Goal: Information Seeking & Learning: Learn about a topic

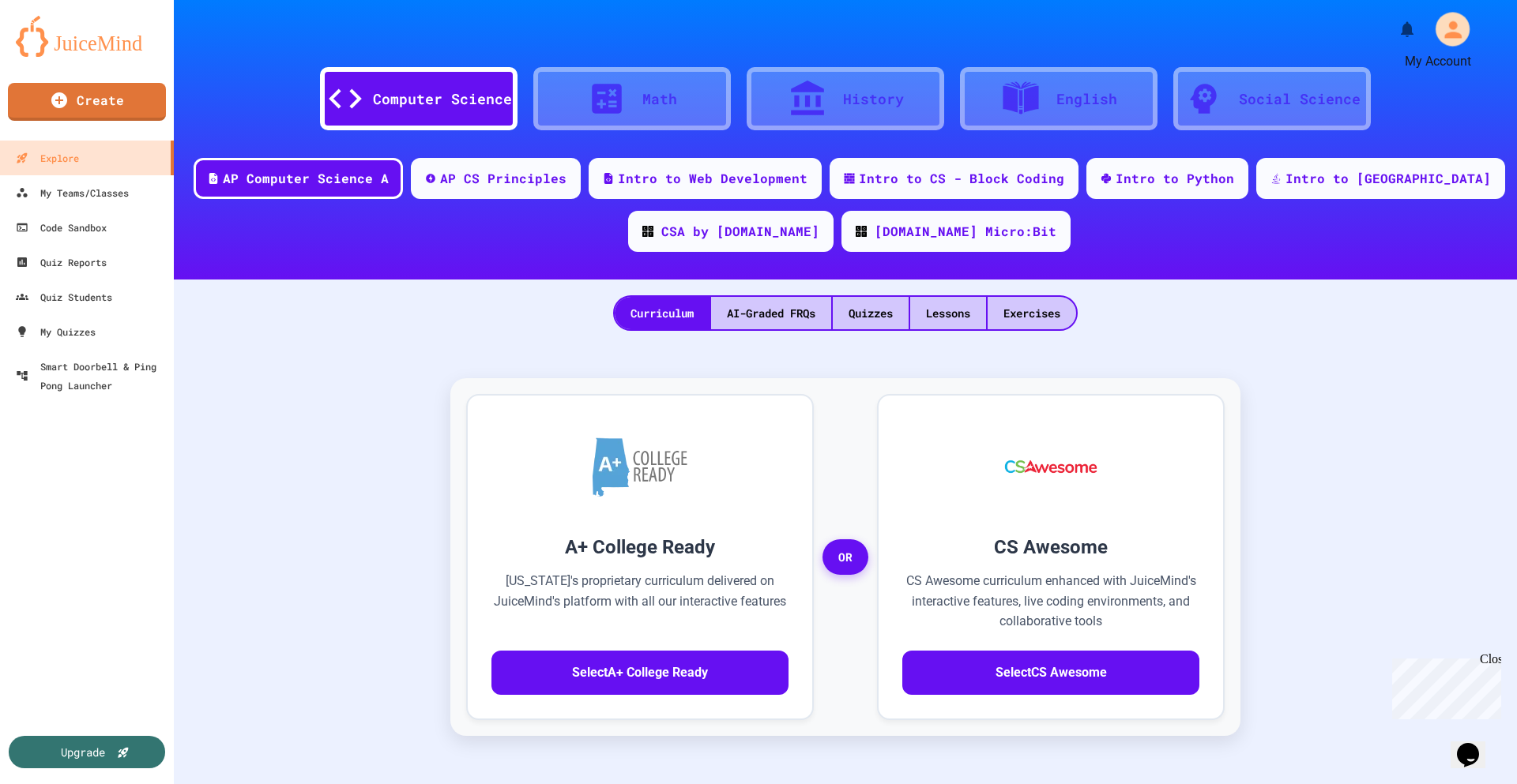
click at [1445, 34] on icon "My Account" at bounding box center [1453, 29] width 17 height 17
click at [1350, 784] on div at bounding box center [758, 784] width 1517 height 0
click at [77, 752] on div "Upgrade" at bounding box center [83, 752] width 46 height 17
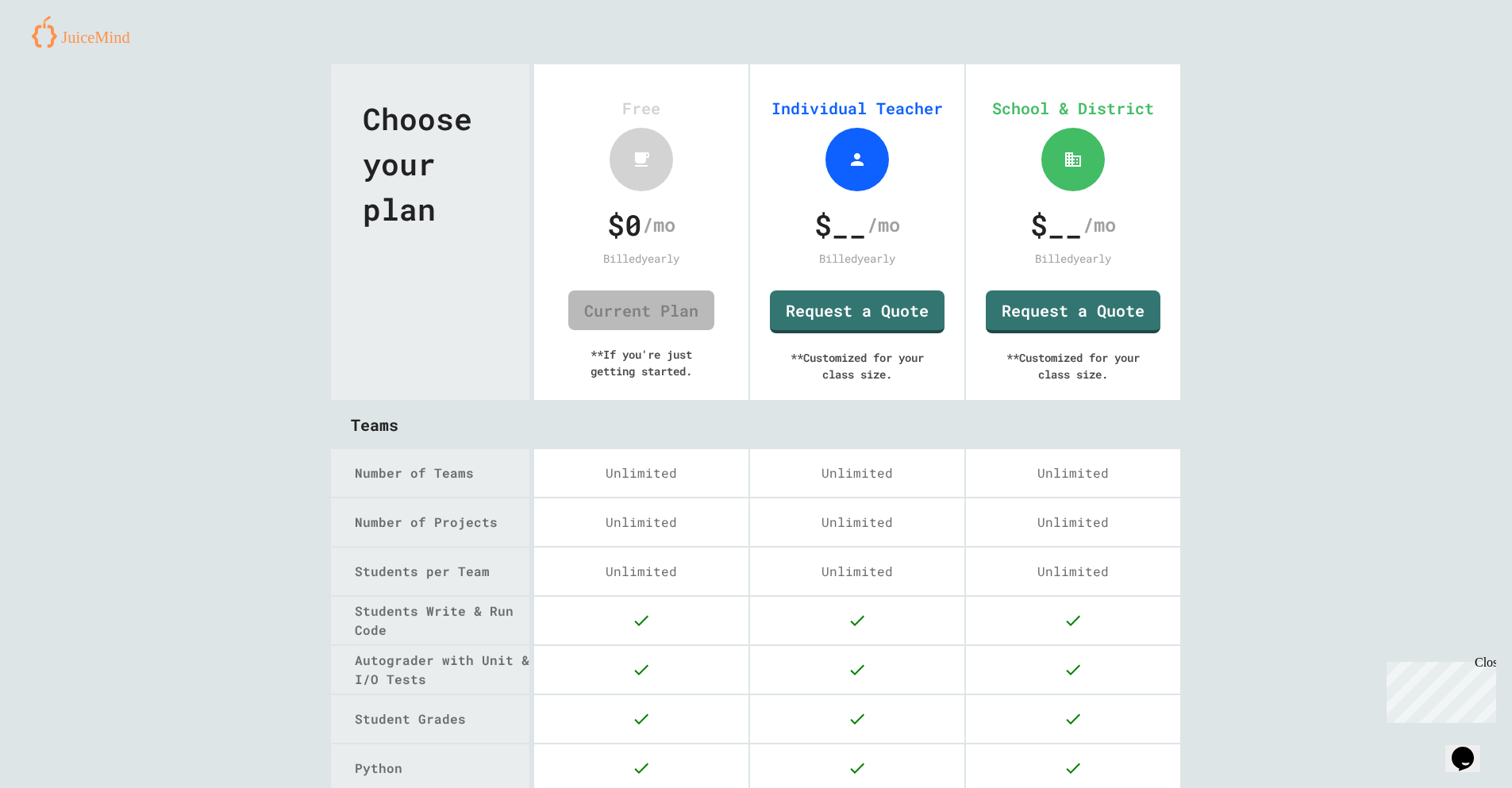
click at [87, 39] on img at bounding box center [87, 31] width 110 height 32
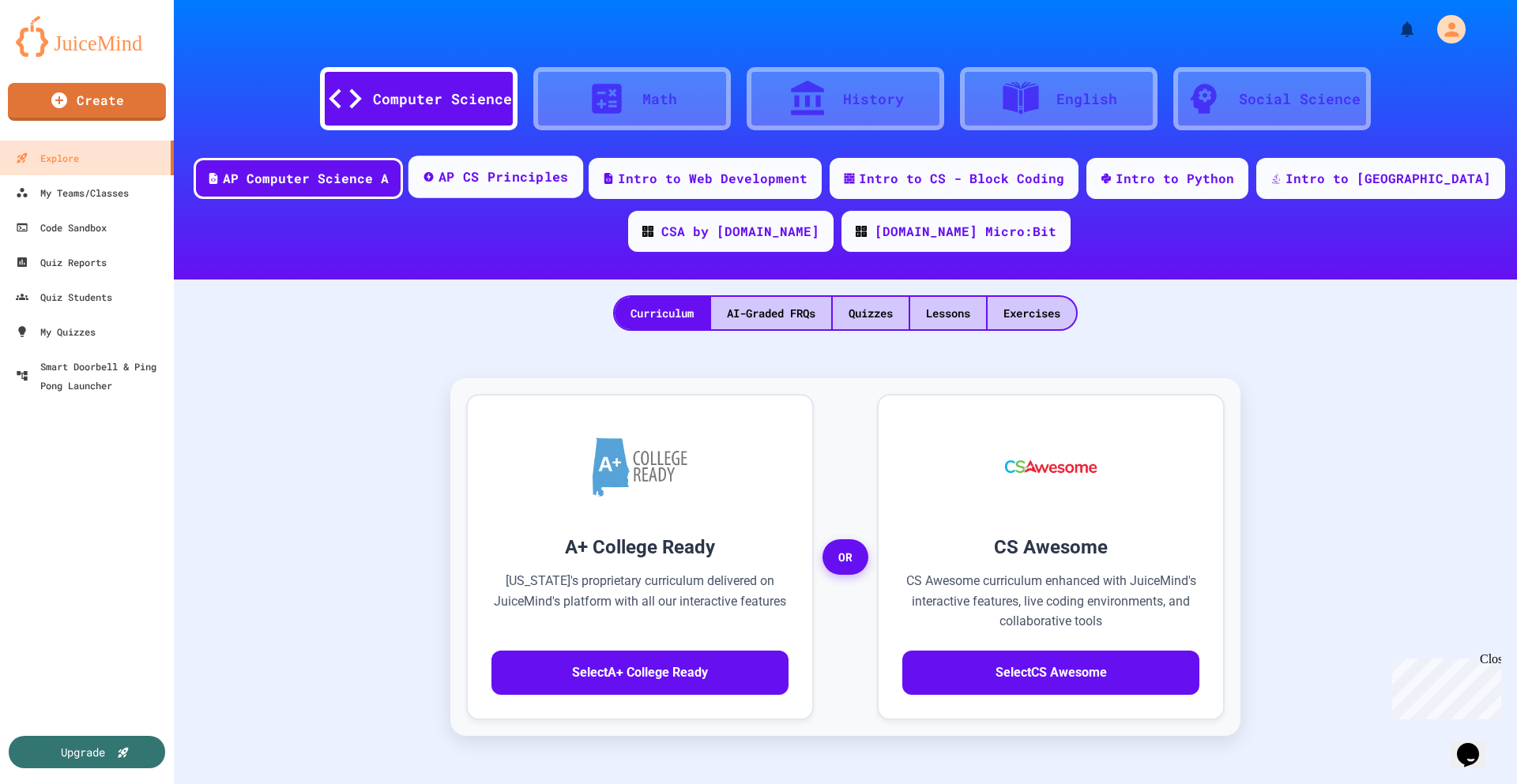
click at [546, 182] on div "AP CS Principles" at bounding box center [503, 177] width 130 height 20
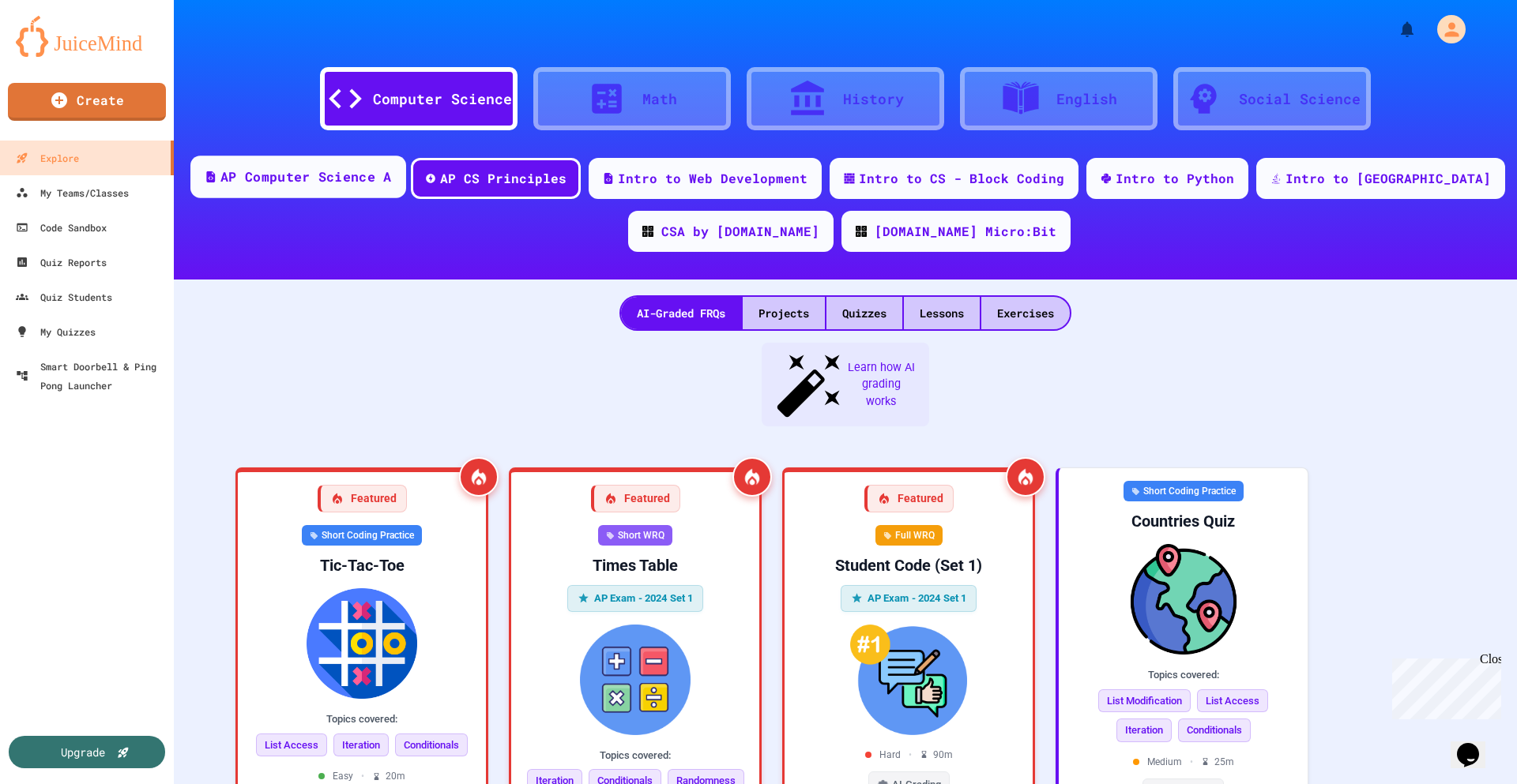
click at [391, 178] on div "AP Computer Science A" at bounding box center [305, 177] width 170 height 20
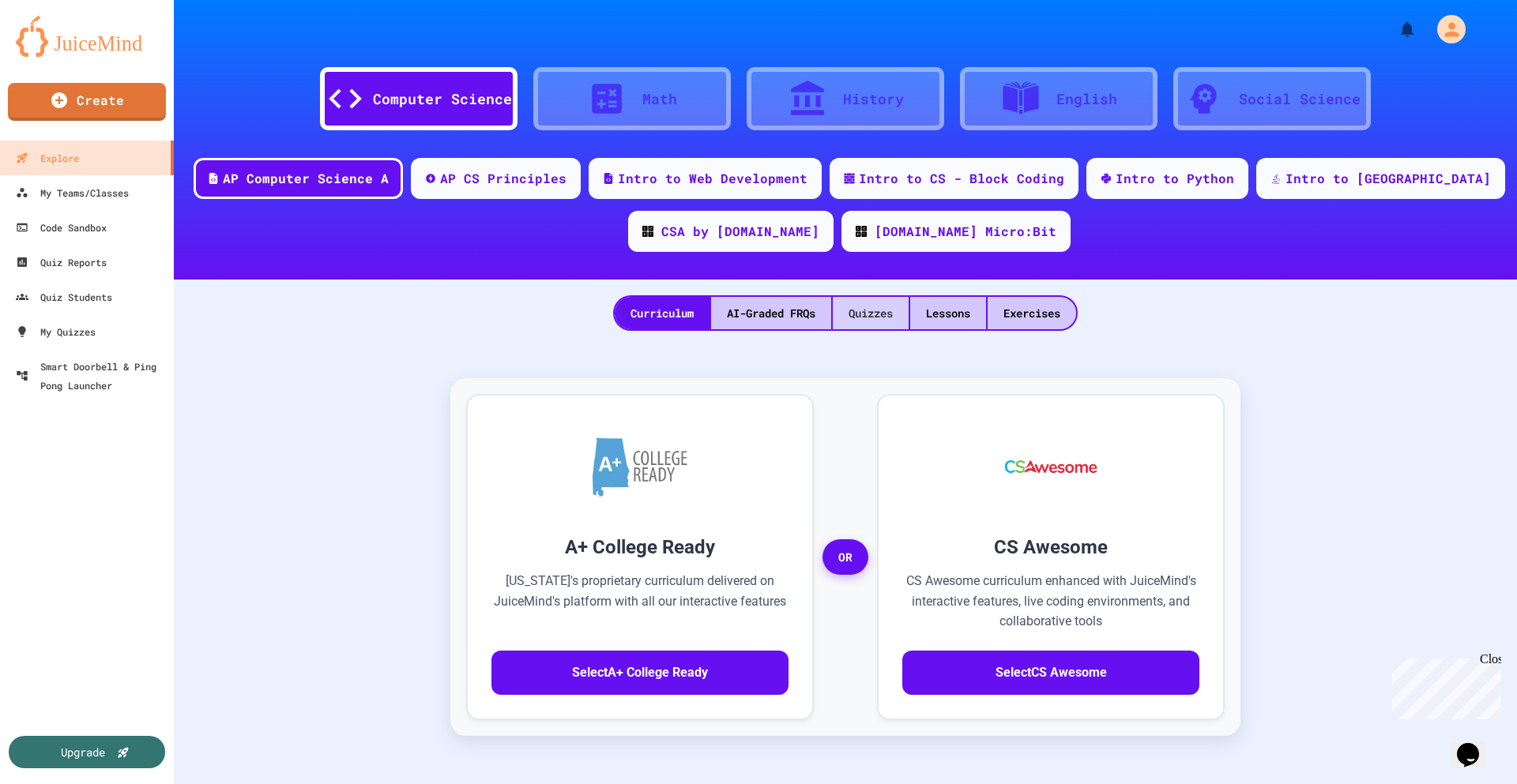
click at [872, 316] on div "Quizzes" at bounding box center [870, 314] width 76 height 33
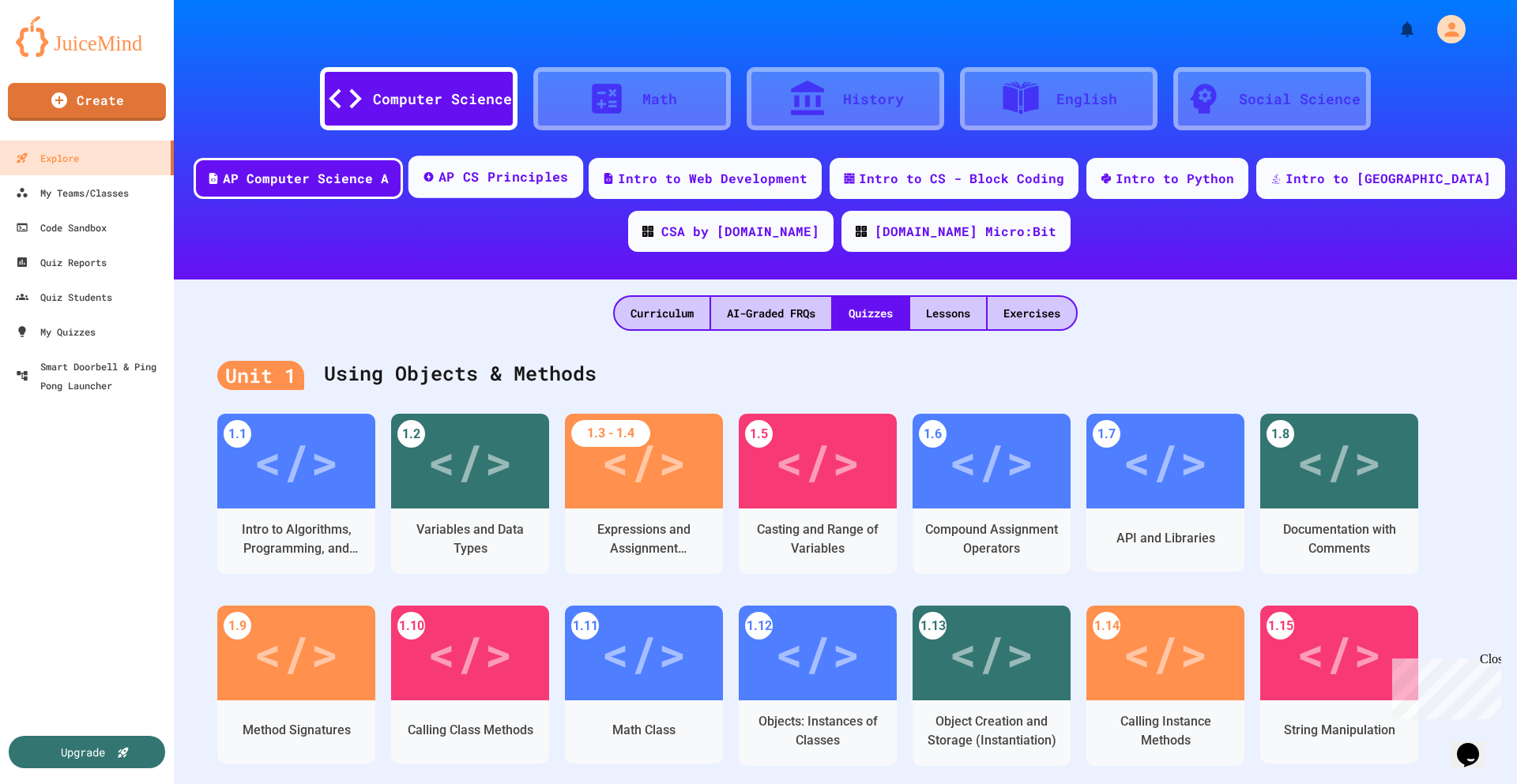
click at [558, 180] on div "AP CS Principles" at bounding box center [503, 177] width 130 height 20
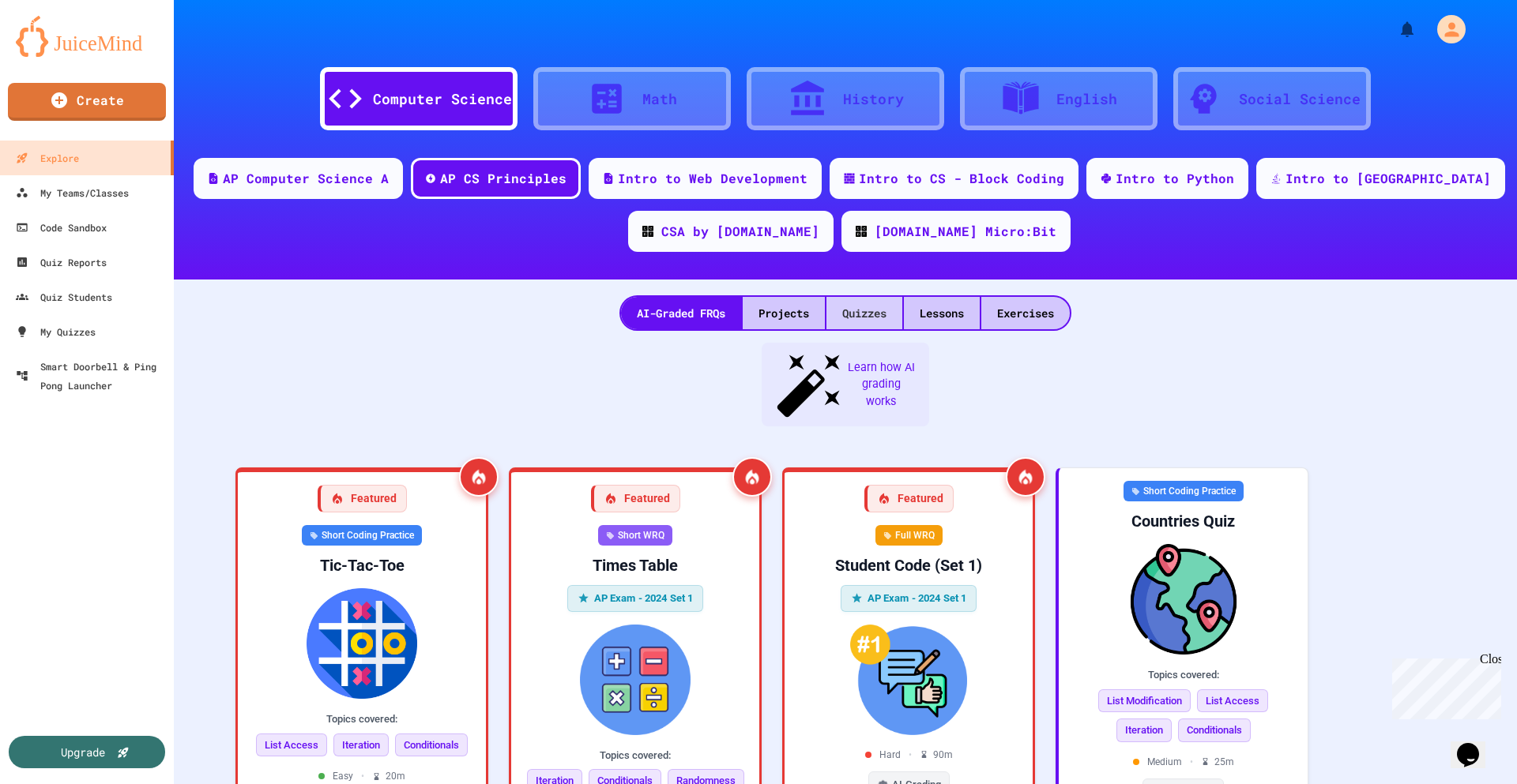
click at [862, 320] on div "Quizzes" at bounding box center [864, 314] width 76 height 33
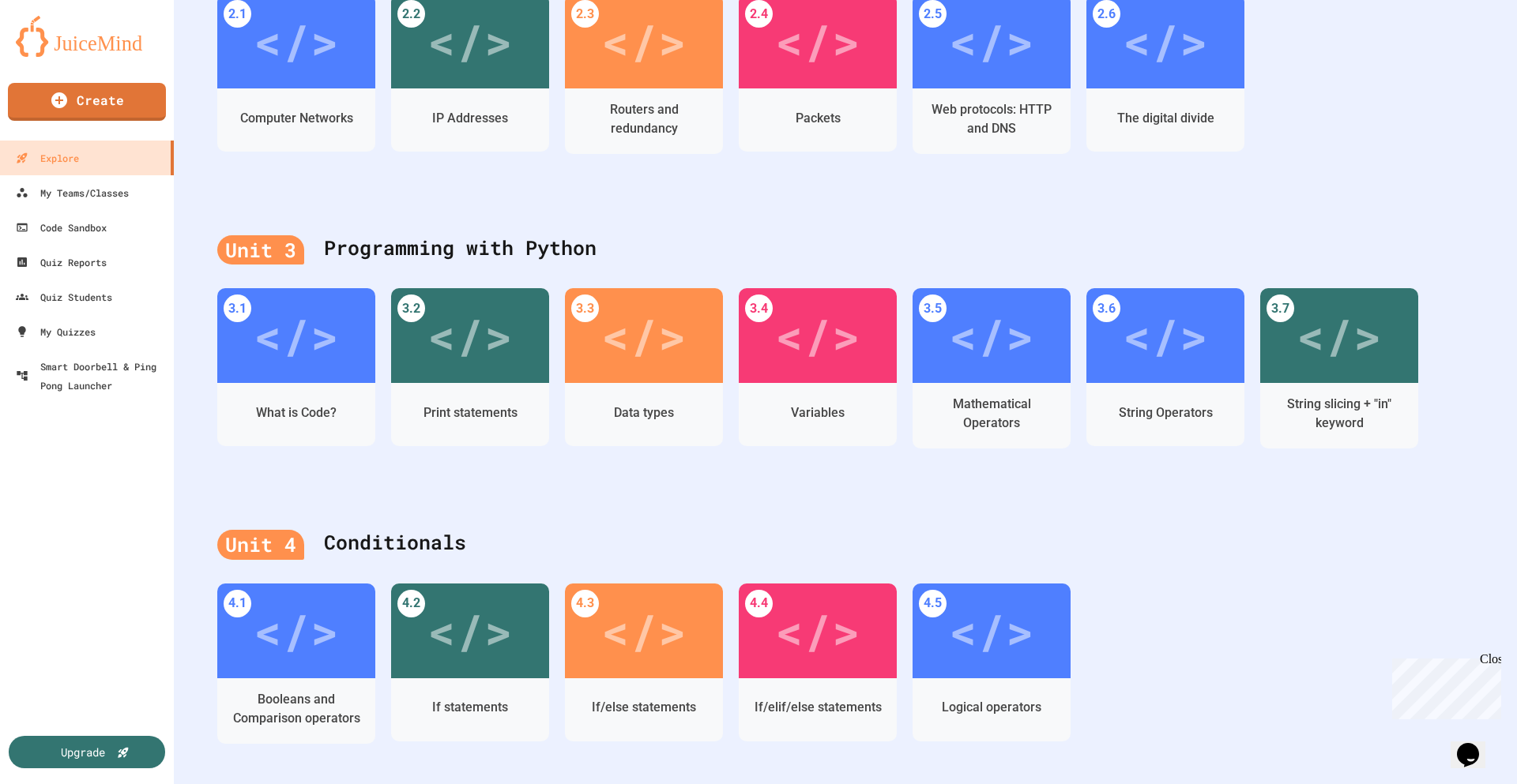
scroll to position [711, 0]
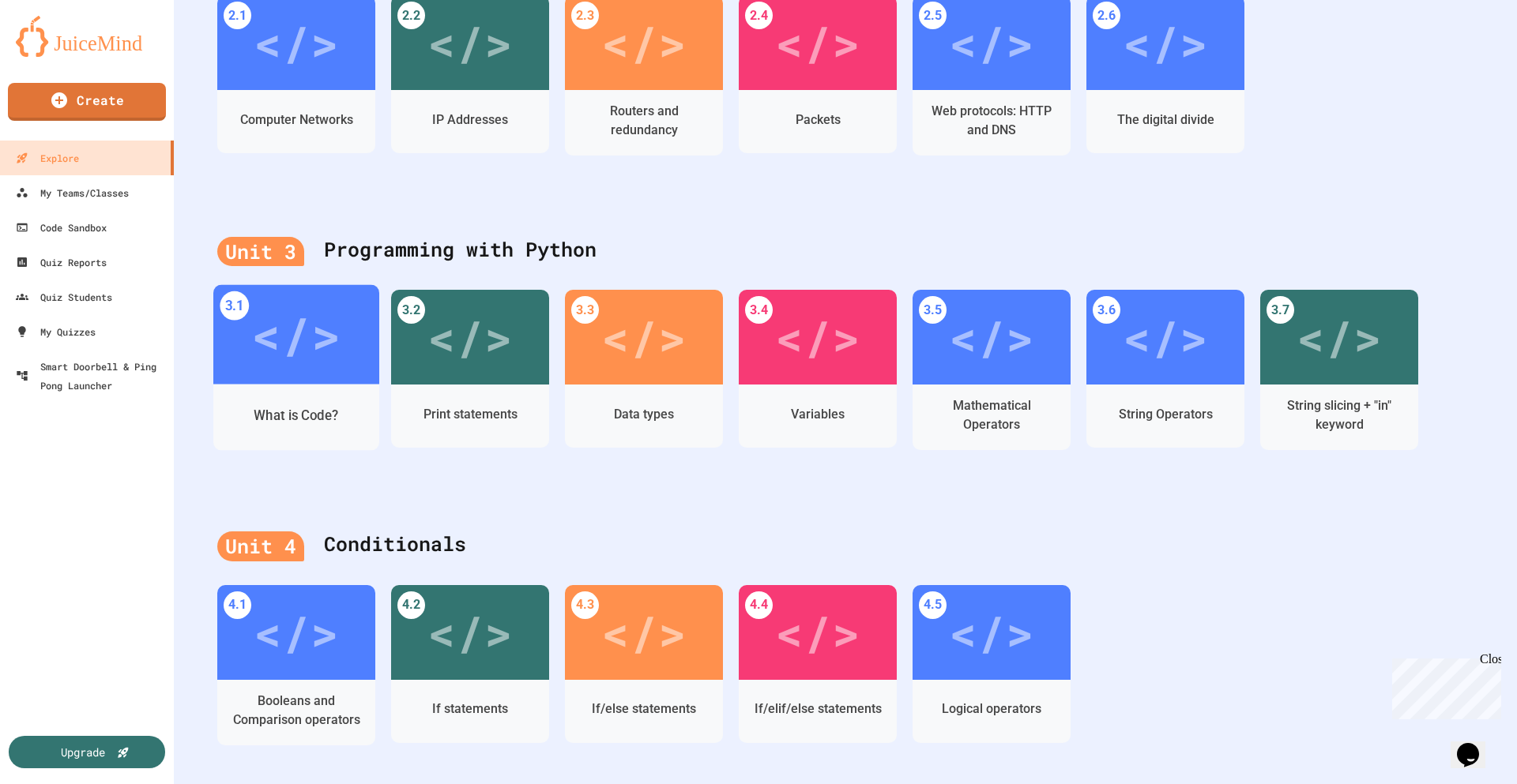
click at [290, 337] on div "</>" at bounding box center [296, 336] width 90 height 75
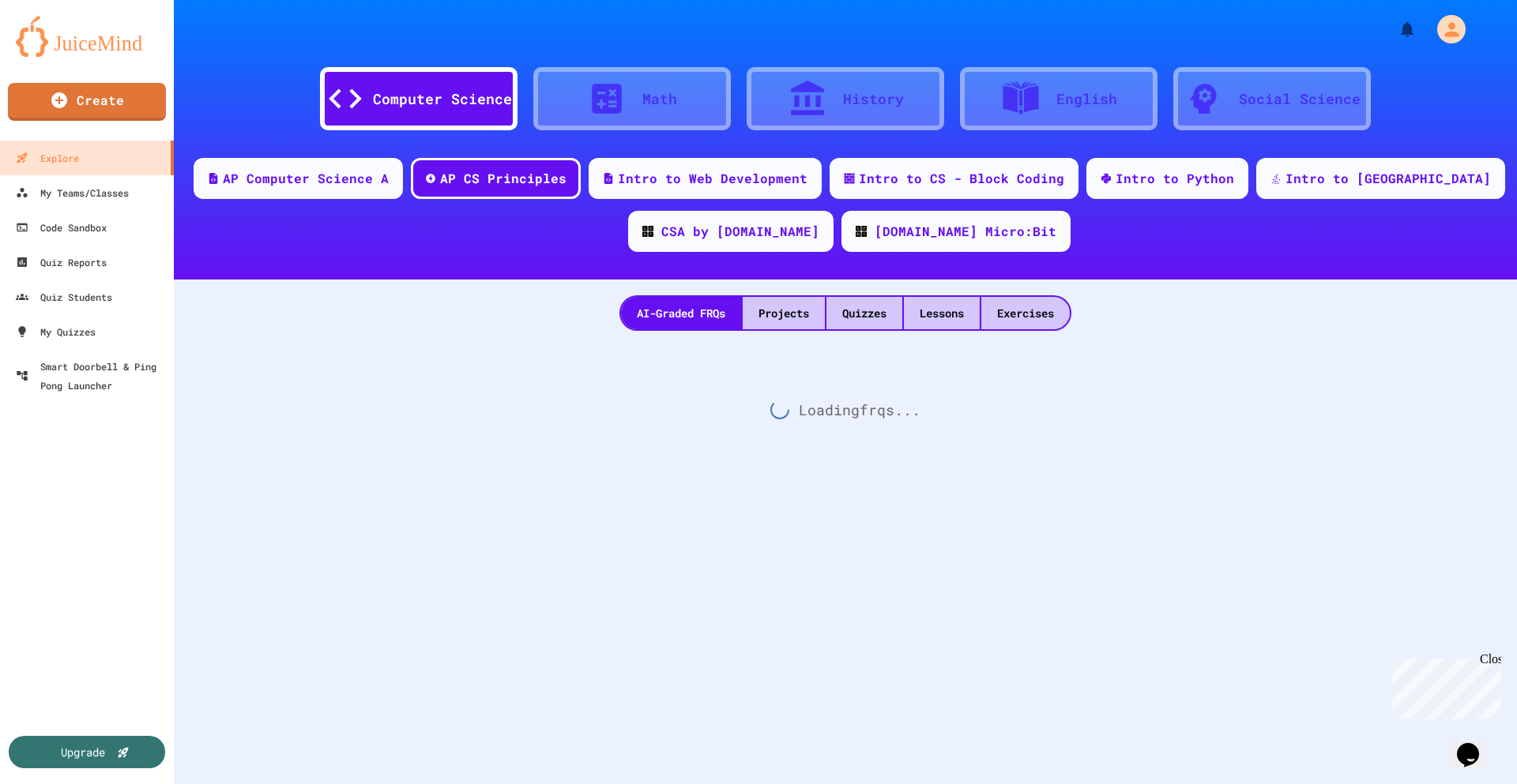
scroll to position [23, 0]
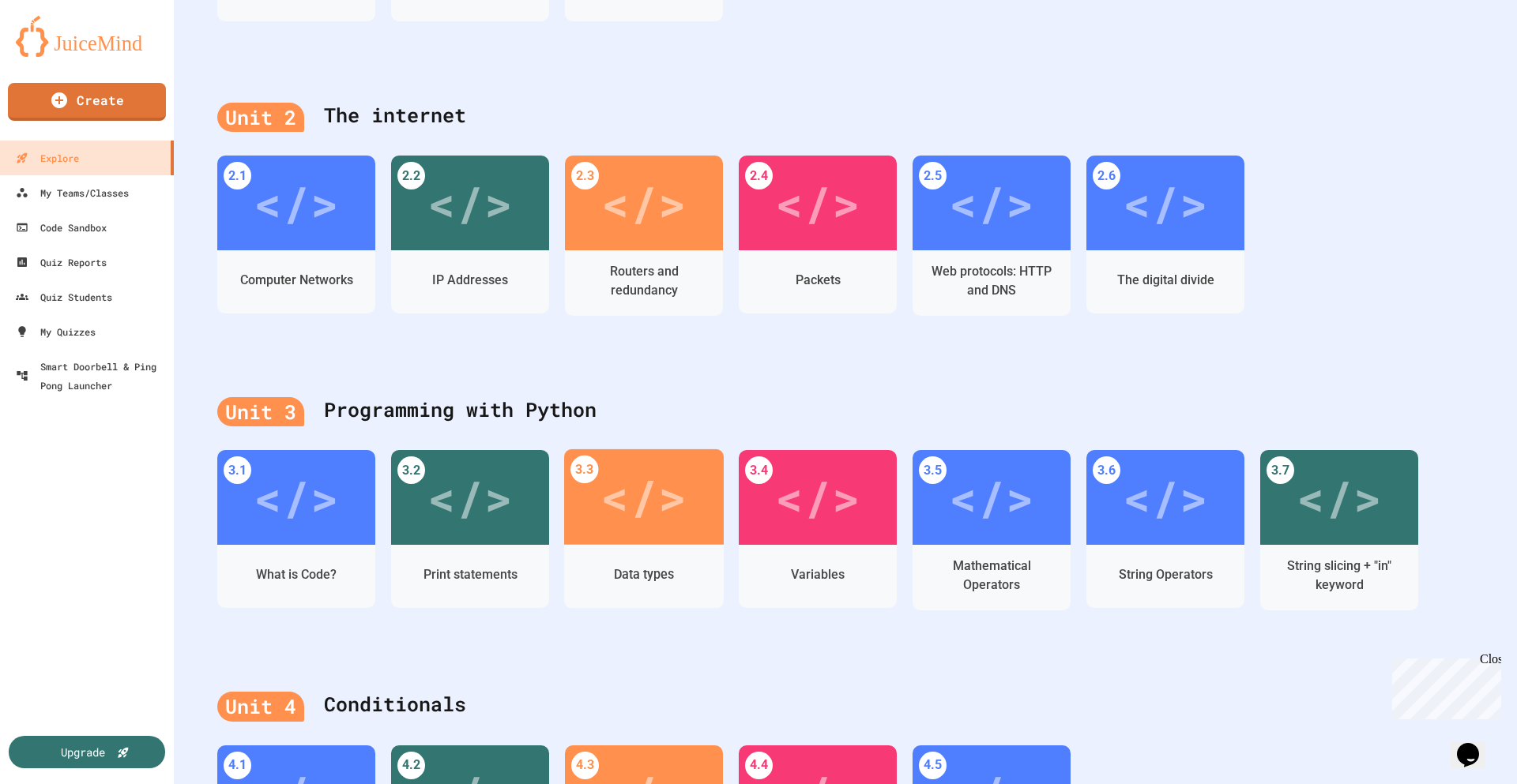
scroll to position [553, 0]
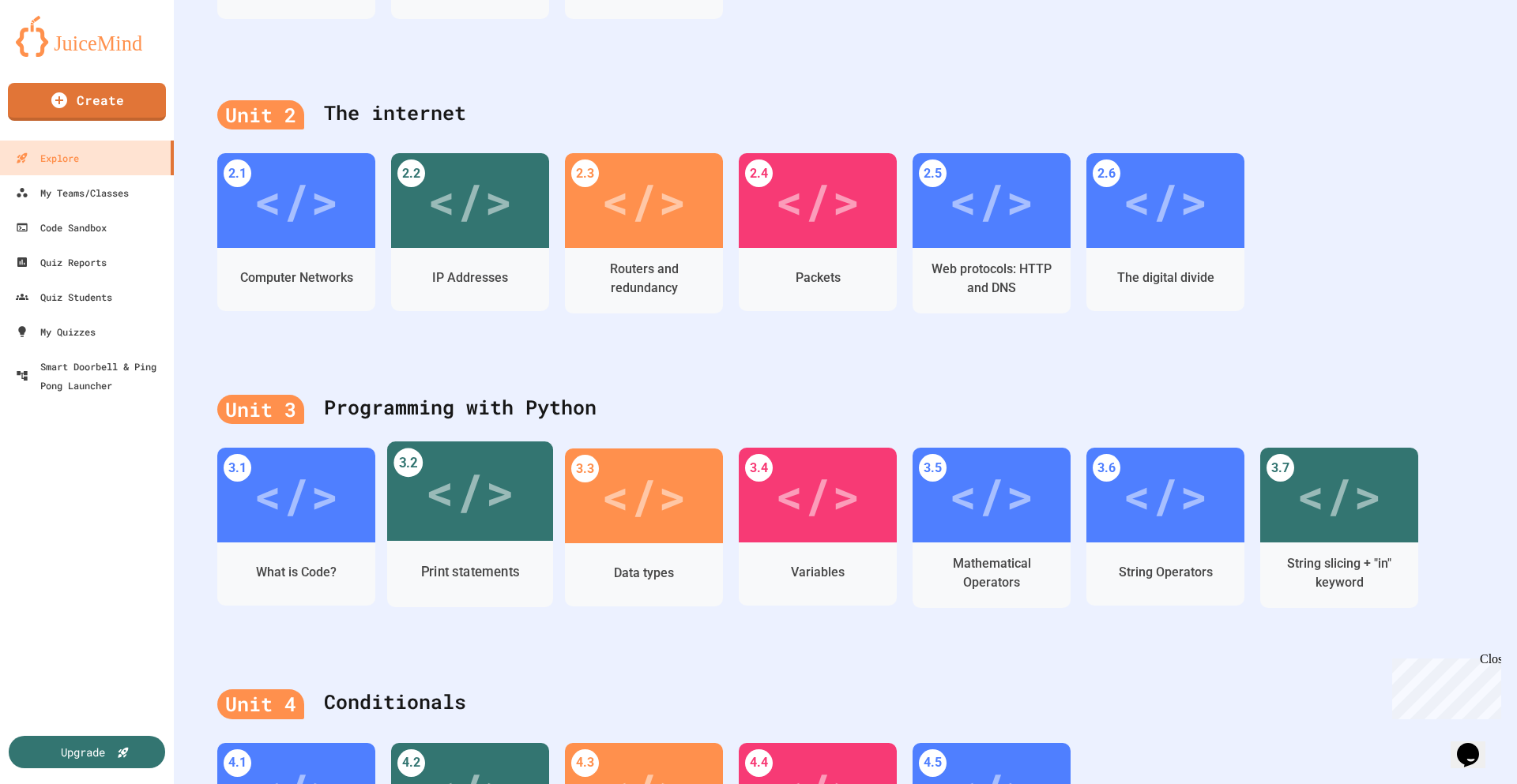
click at [510, 561] on div "Print statements" at bounding box center [470, 572] width 166 height 46
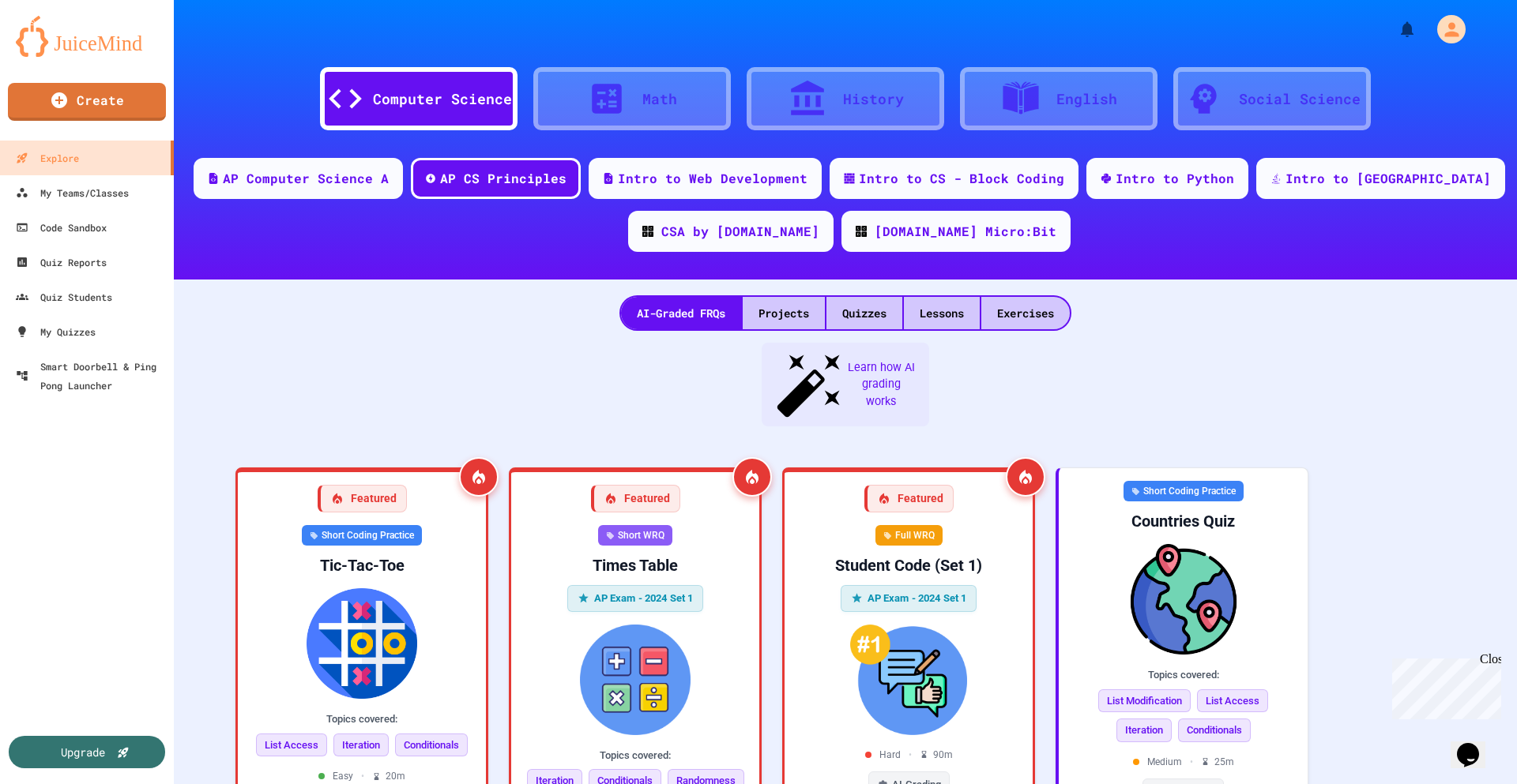
scroll to position [23, 0]
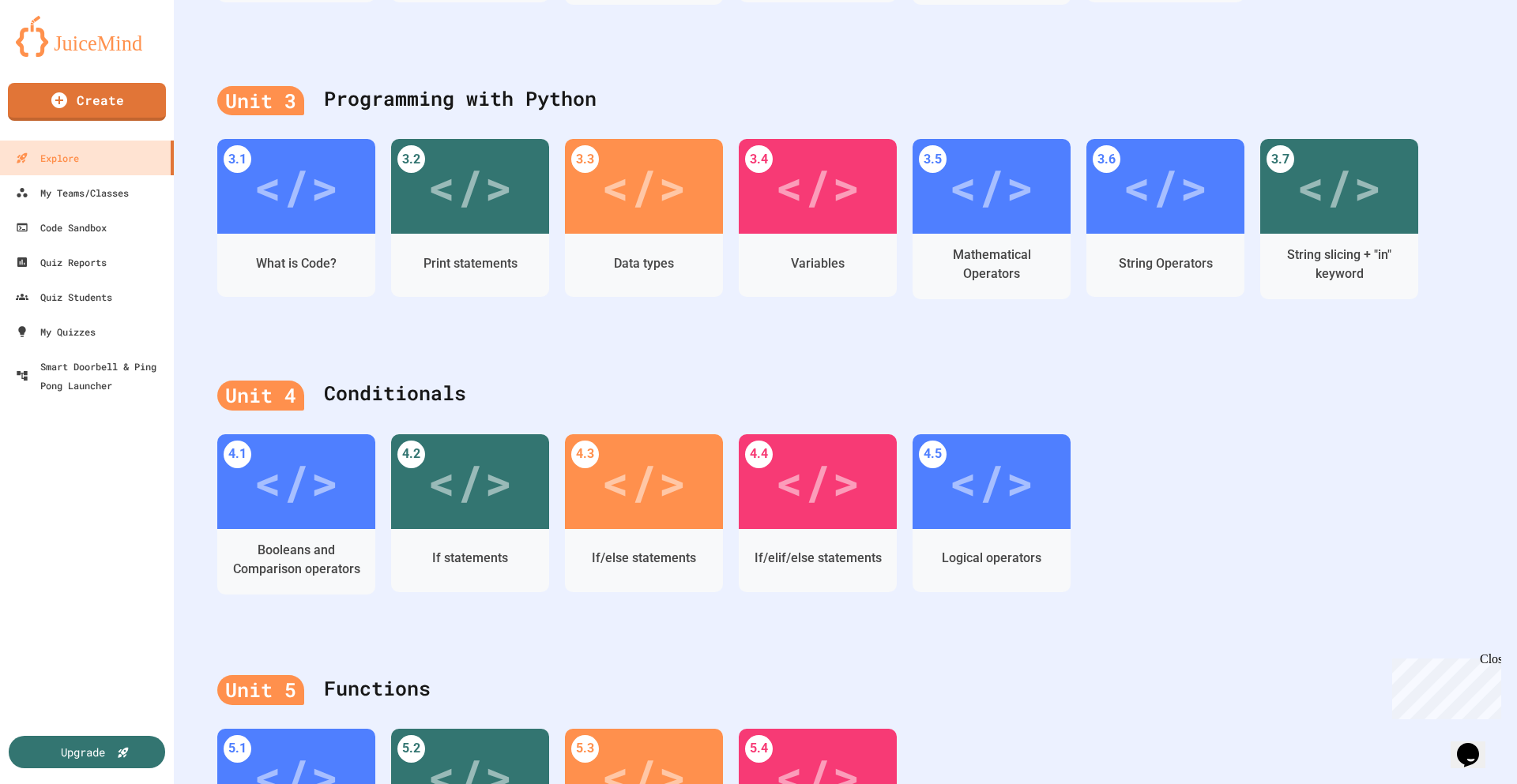
scroll to position [869, 0]
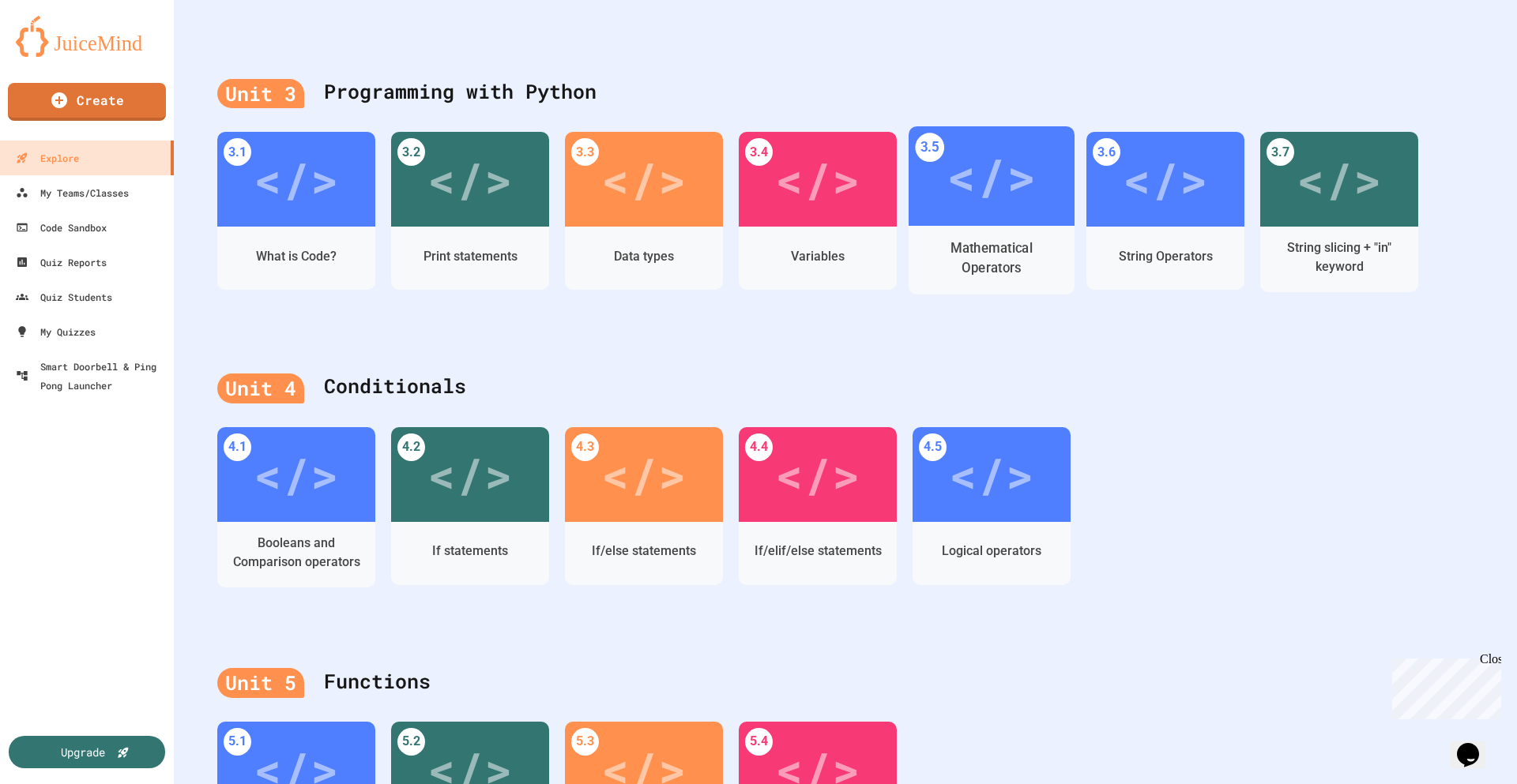
click at [979, 253] on div "Mathematical Operators" at bounding box center [991, 258] width 141 height 39
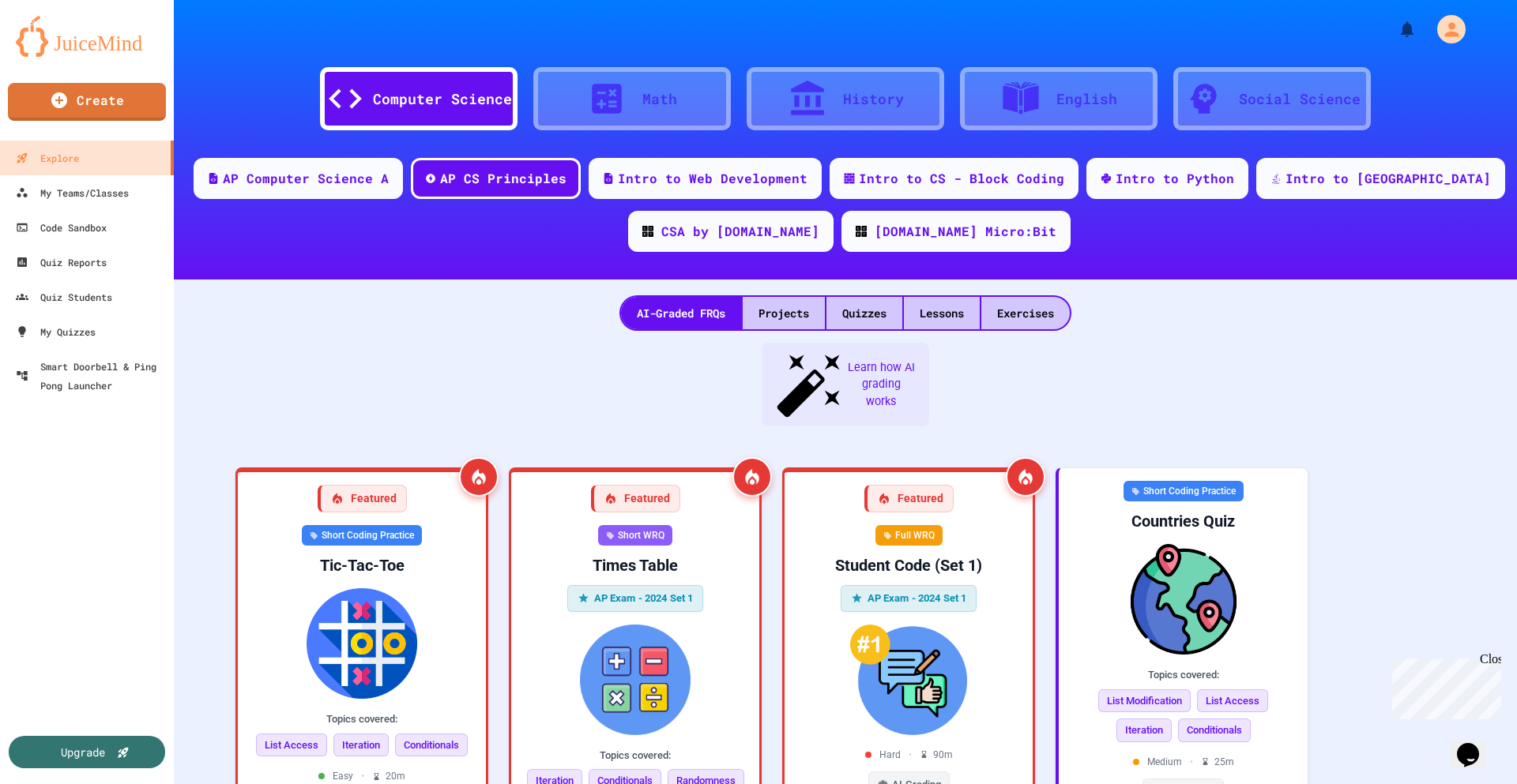
scroll to position [619, 0]
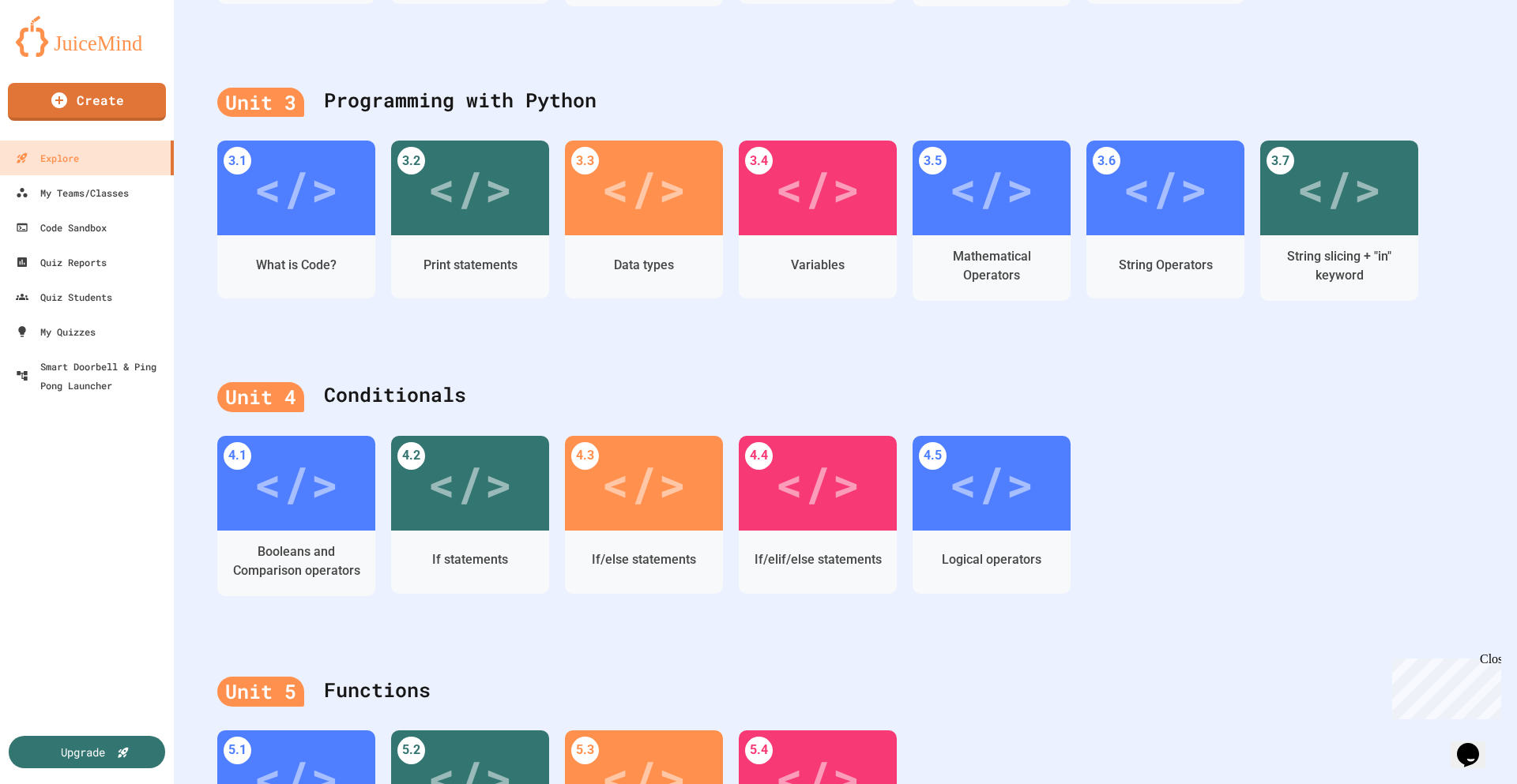
scroll to position [869, 0]
